Goal: Information Seeking & Learning: Learn about a topic

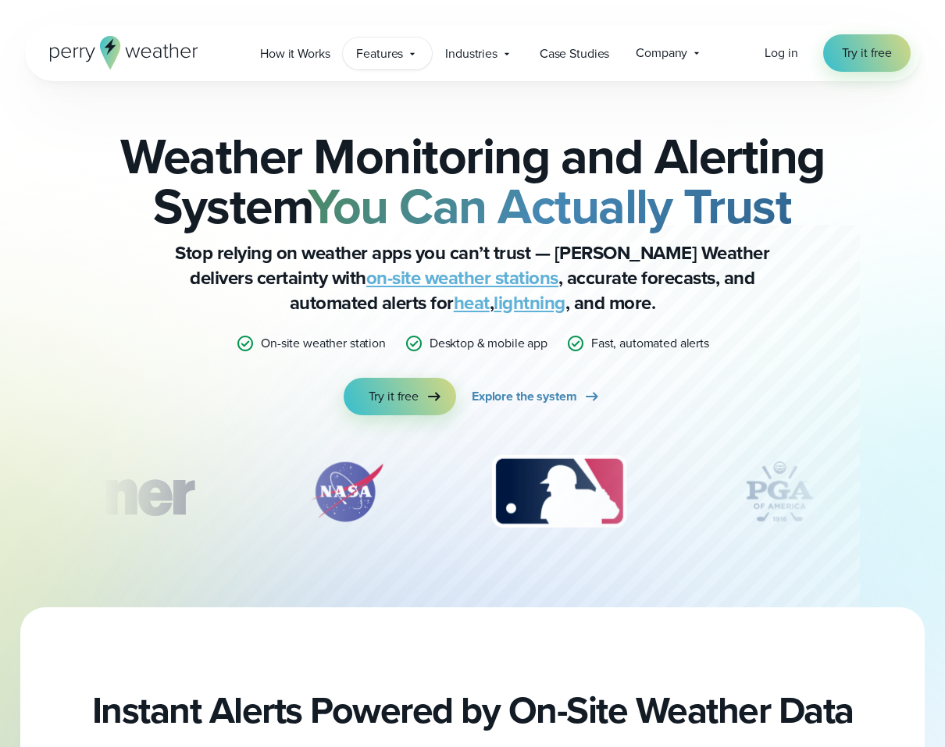
click at [386, 51] on span "Features" at bounding box center [379, 53] width 47 height 19
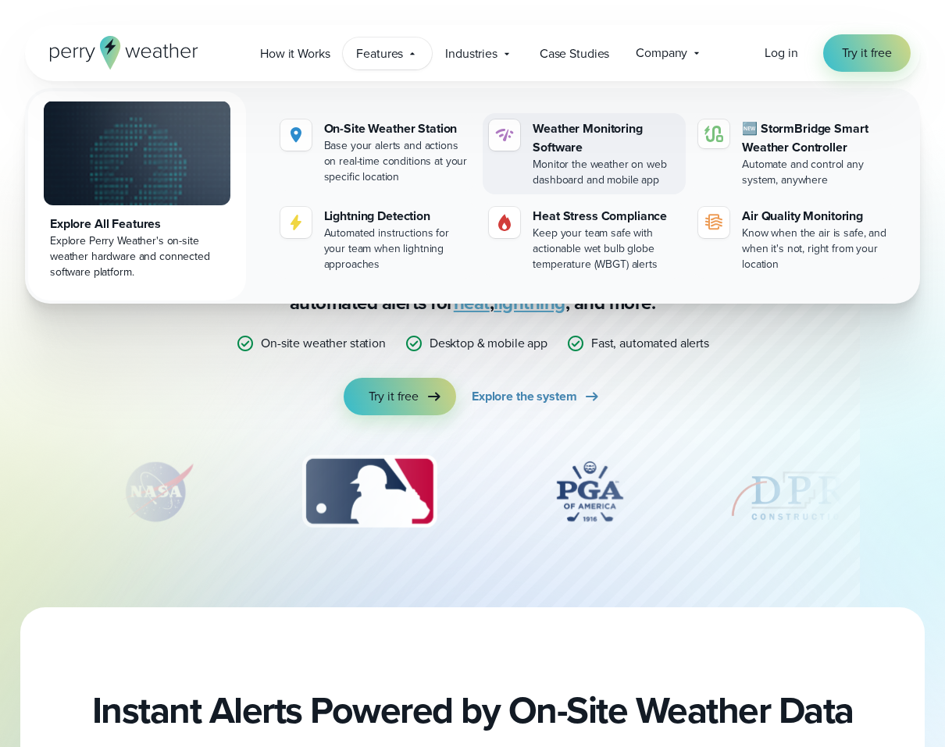
click at [589, 166] on div "Monitor the weather on web dashboard and mobile app" at bounding box center [605, 172] width 147 height 31
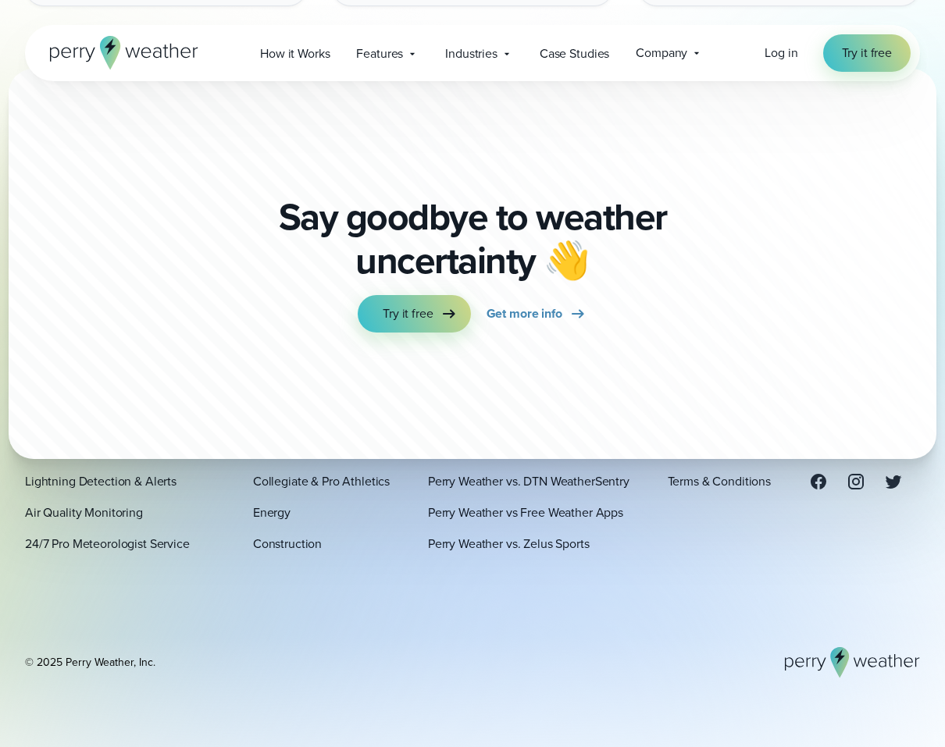
scroll to position [4701, 0]
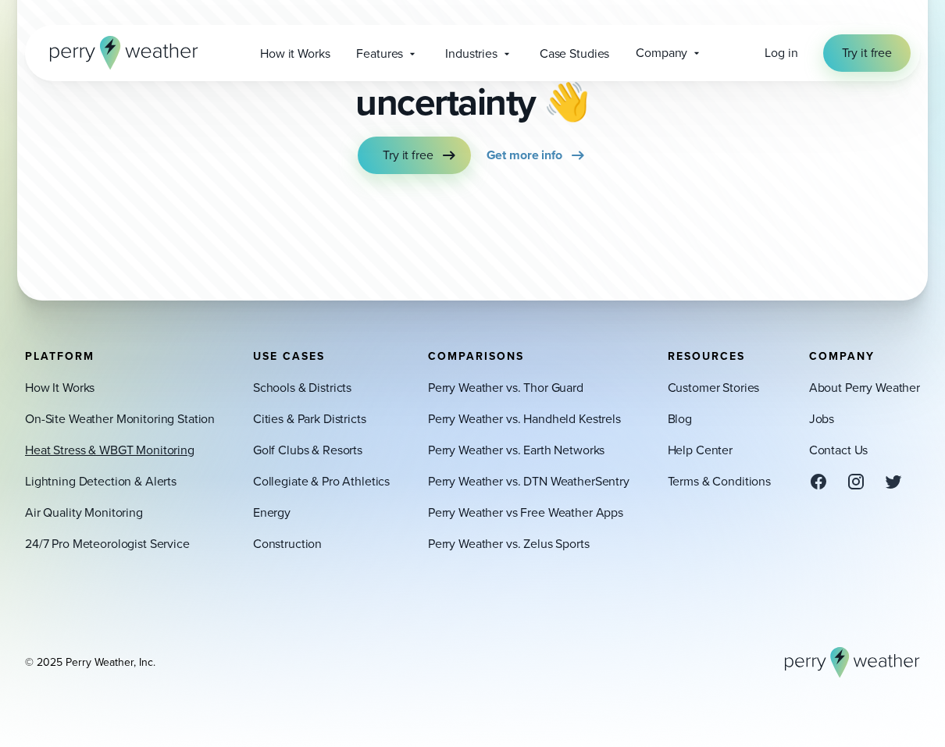
click at [69, 446] on link "Heat Stress & WBGT Monitoring" at bounding box center [109, 450] width 169 height 19
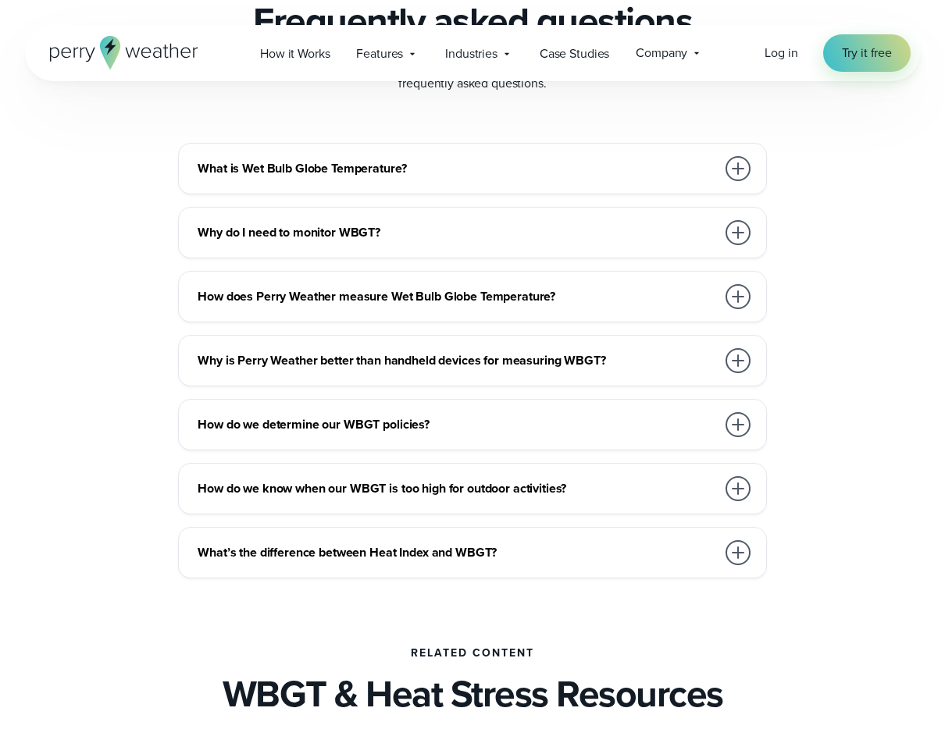
scroll to position [4351, 0]
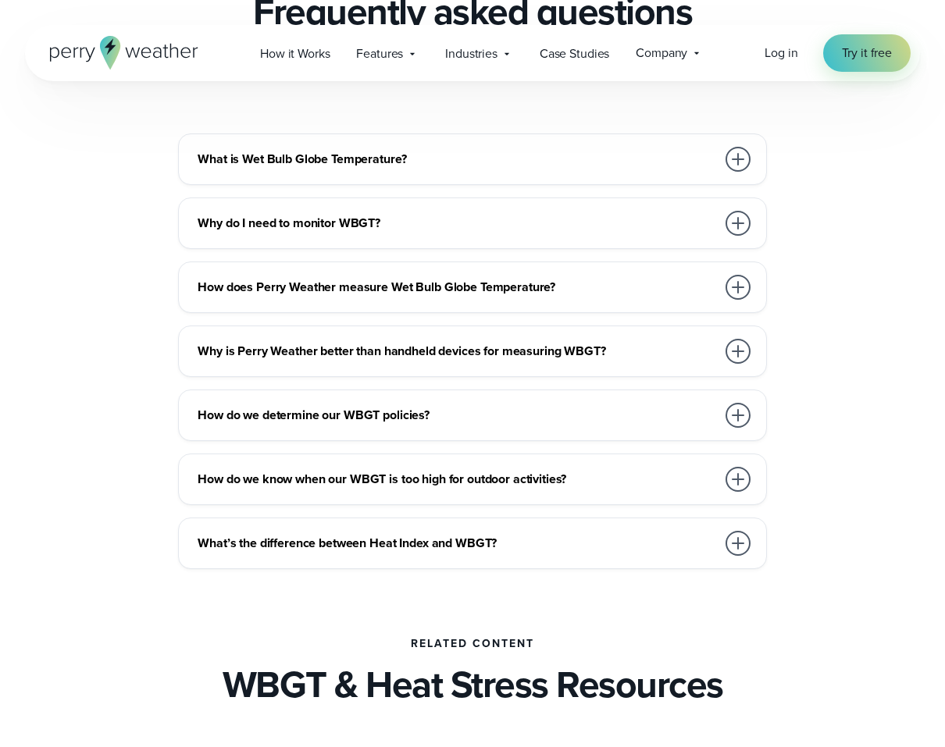
click at [326, 543] on h3 "What’s the difference between Heat Index and WBGT?" at bounding box center [457, 543] width 518 height 19
